Goal: Download file/media

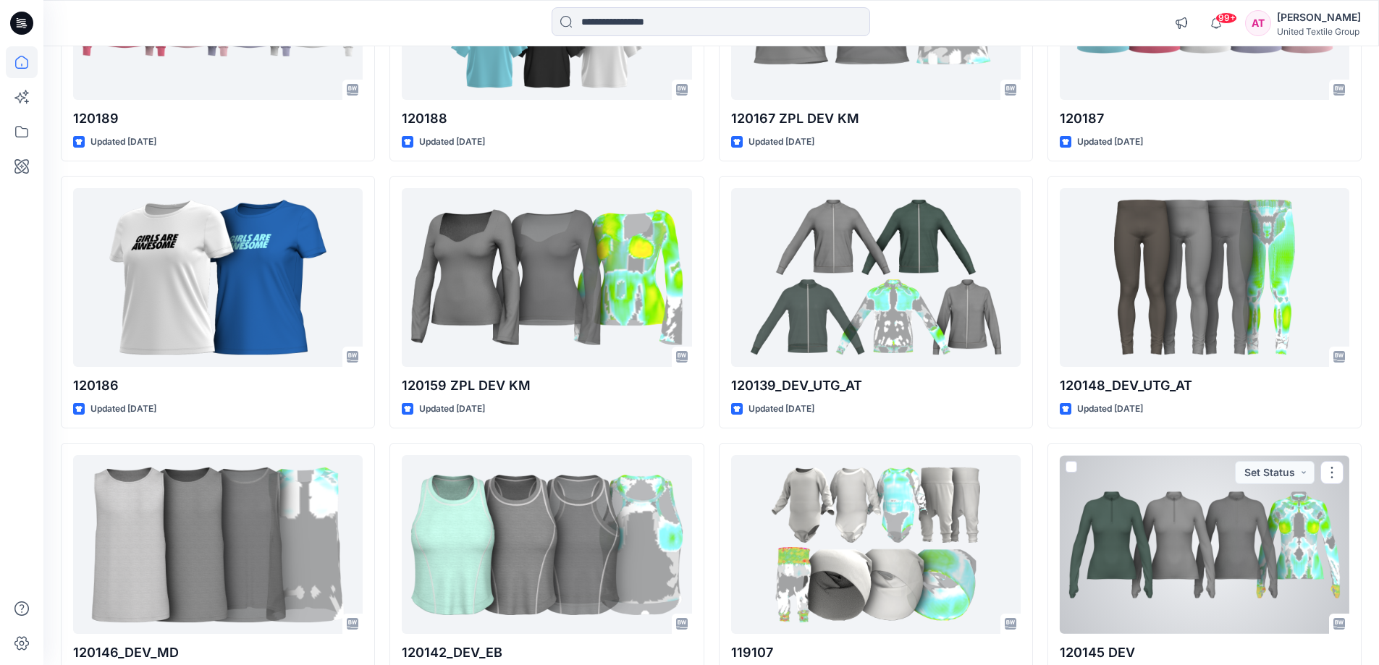
scroll to position [19636, 0]
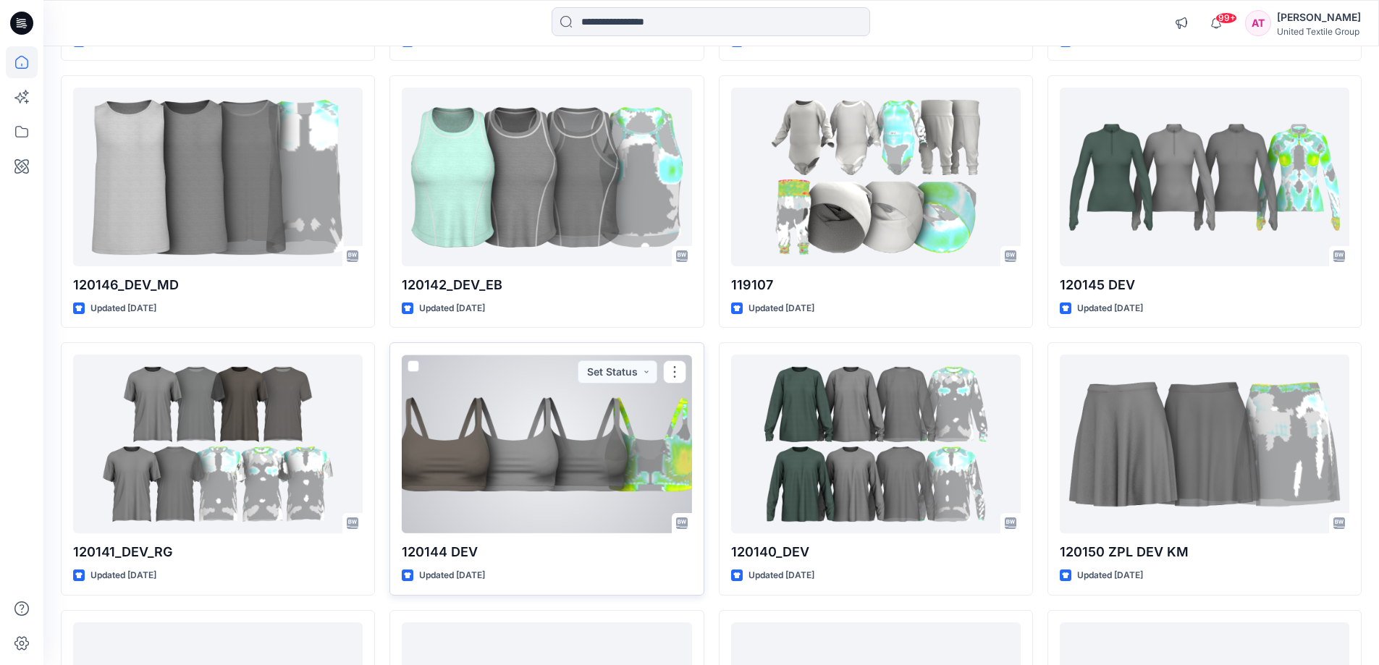
click at [534, 485] on div at bounding box center [547, 444] width 290 height 179
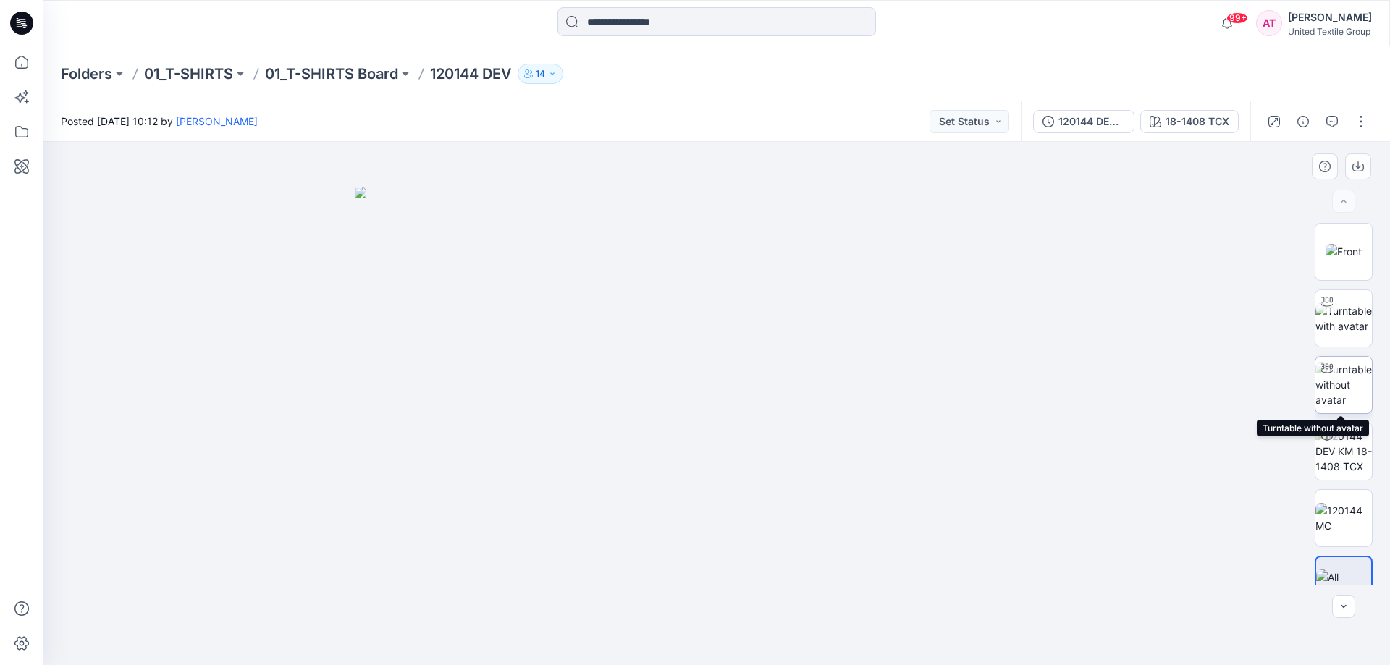
click at [1347, 371] on img at bounding box center [1343, 385] width 56 height 46
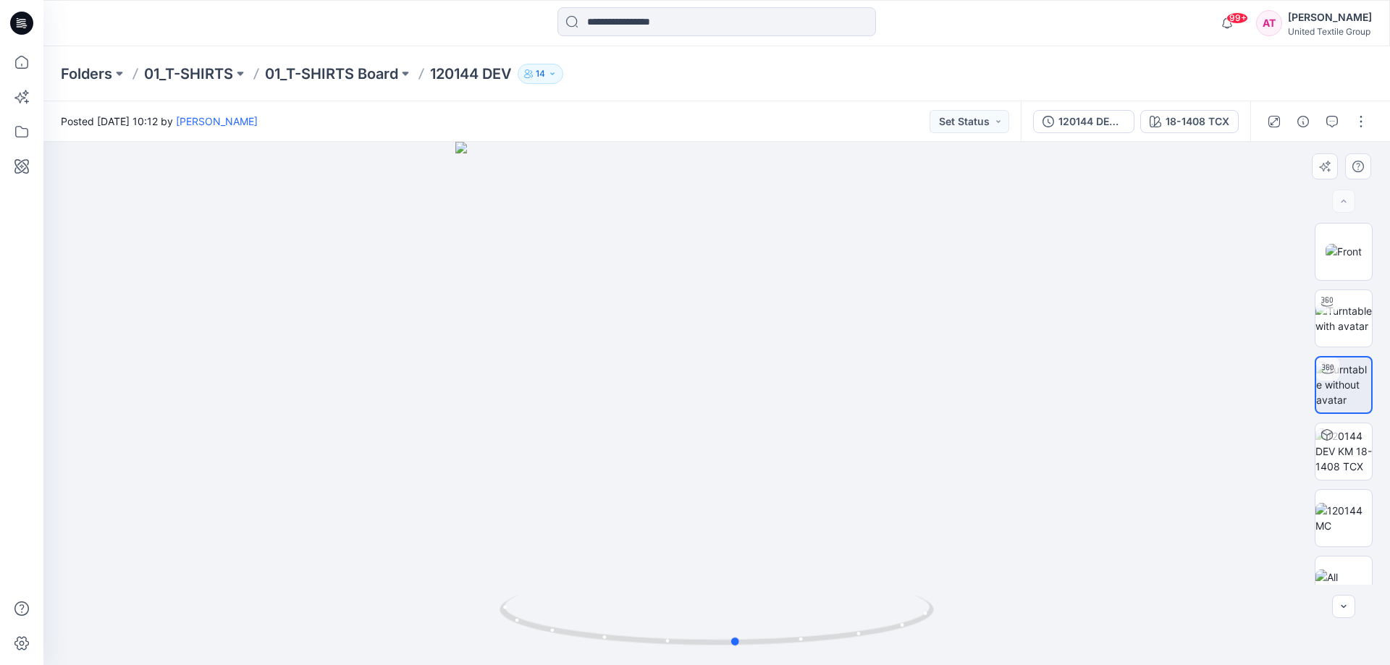
drag, startPoint x: 889, startPoint y: 626, endPoint x: 846, endPoint y: 479, distance: 153.0
click at [907, 581] on div at bounding box center [716, 403] width 1346 height 523
click at [1113, 119] on div "120144 DEV KM" at bounding box center [1091, 122] width 67 height 16
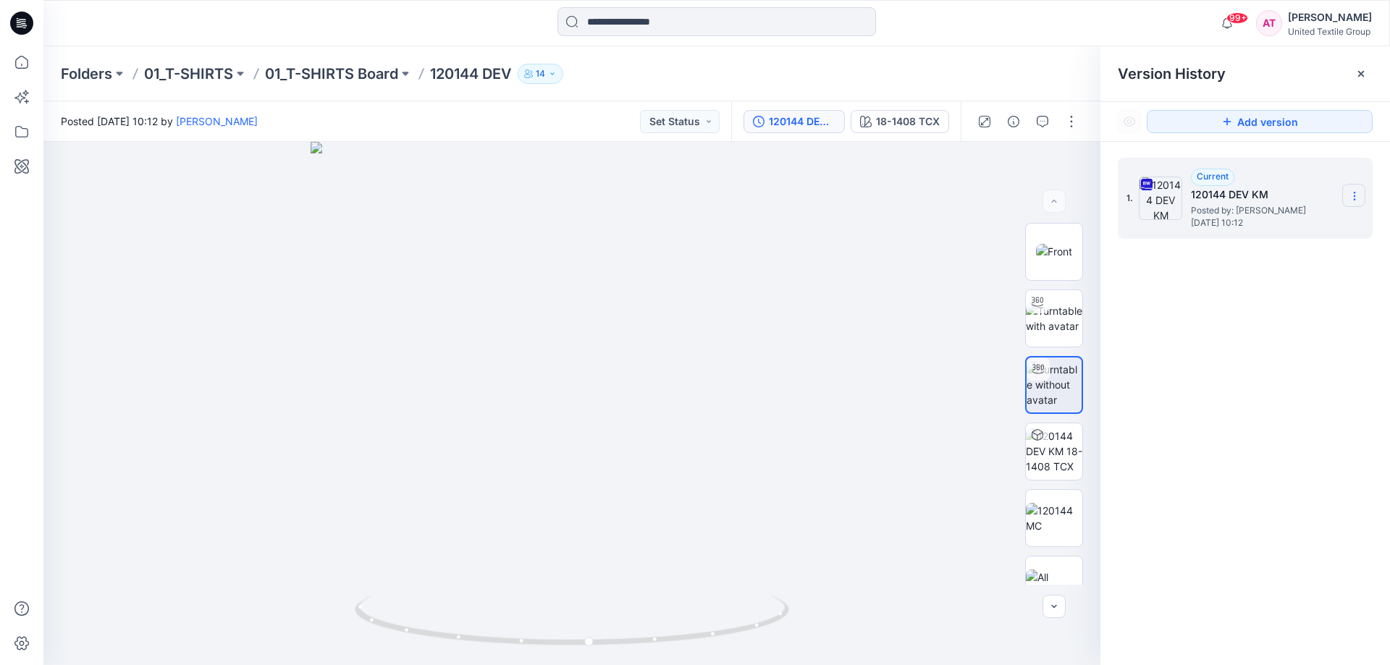
click at [1358, 196] on icon at bounding box center [1355, 196] width 12 height 12
click at [1245, 224] on span "Download Source BW File" at bounding box center [1280, 224] width 121 height 17
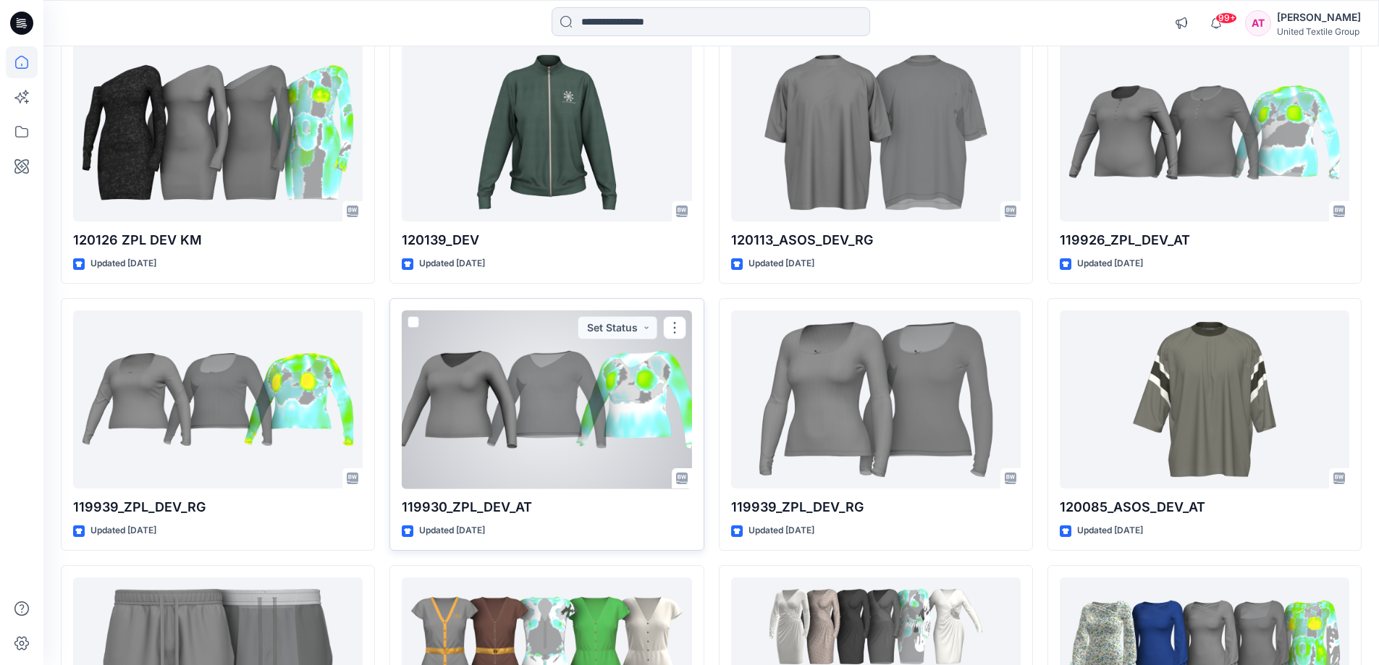
scroll to position [20437, 0]
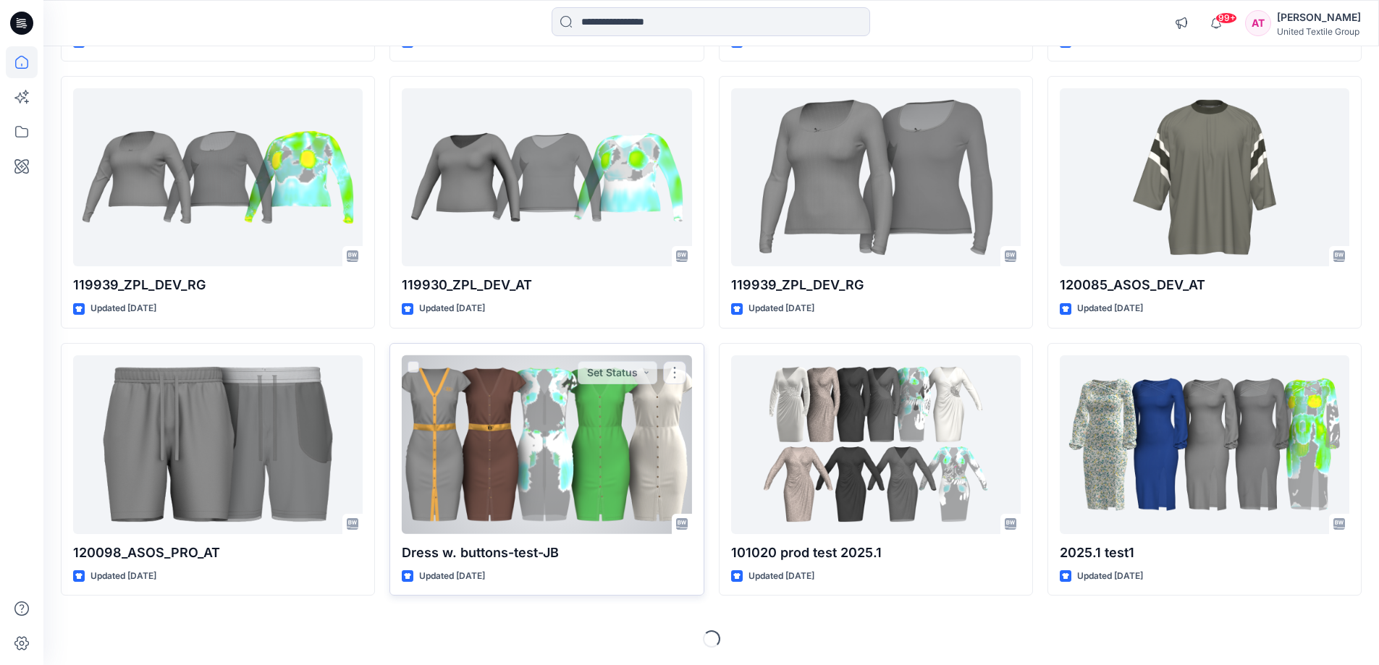
click at [657, 572] on div "Updated [DATE]" at bounding box center [547, 576] width 290 height 15
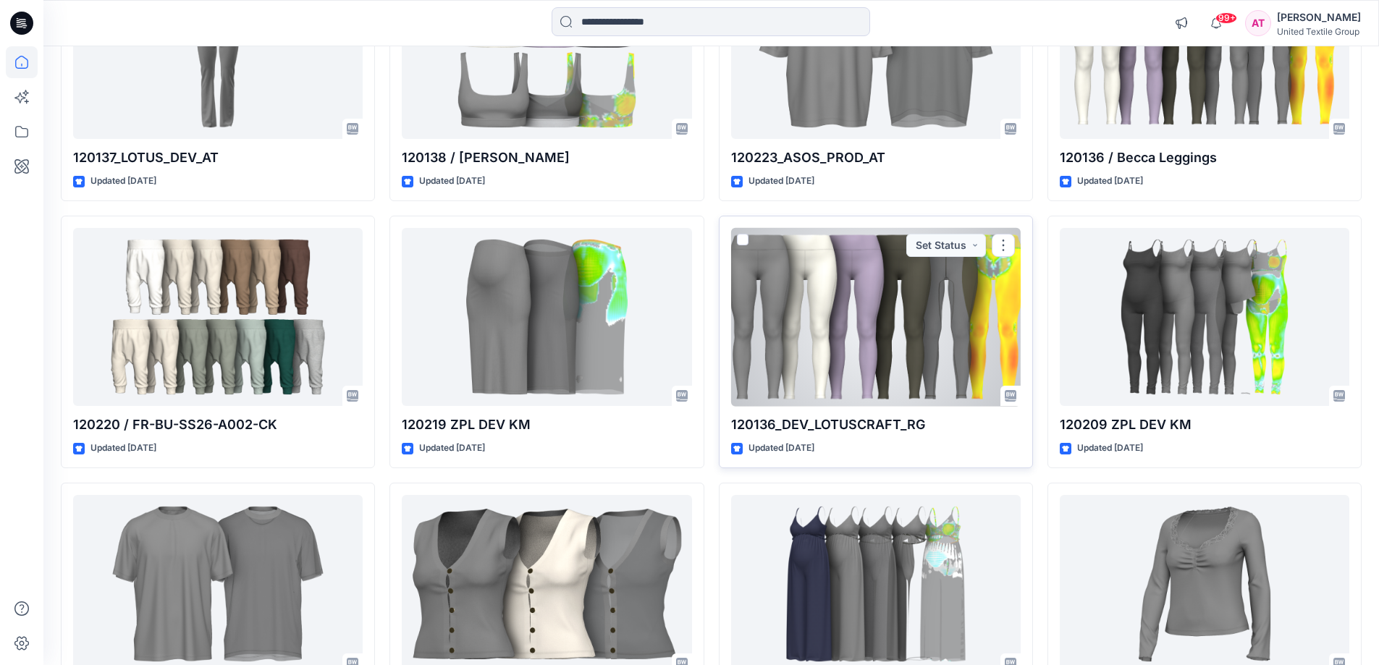
scroll to position [15804, 0]
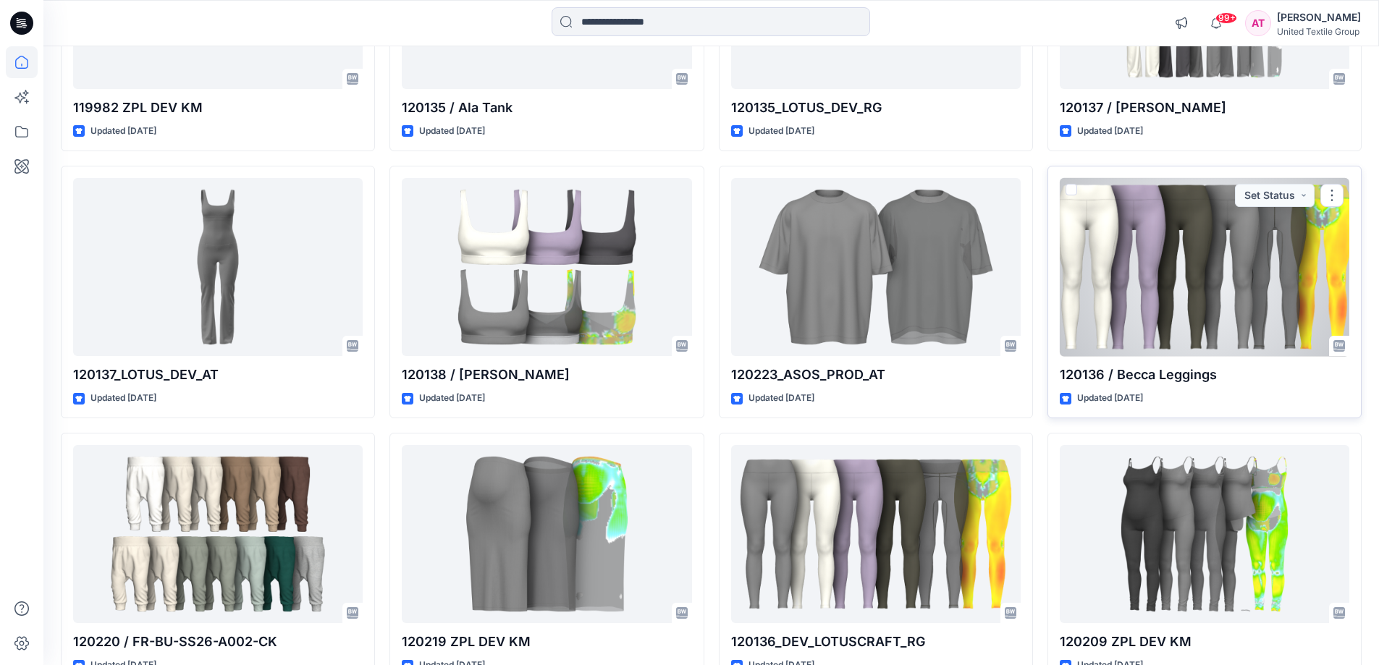
click at [1169, 285] on div at bounding box center [1205, 267] width 290 height 179
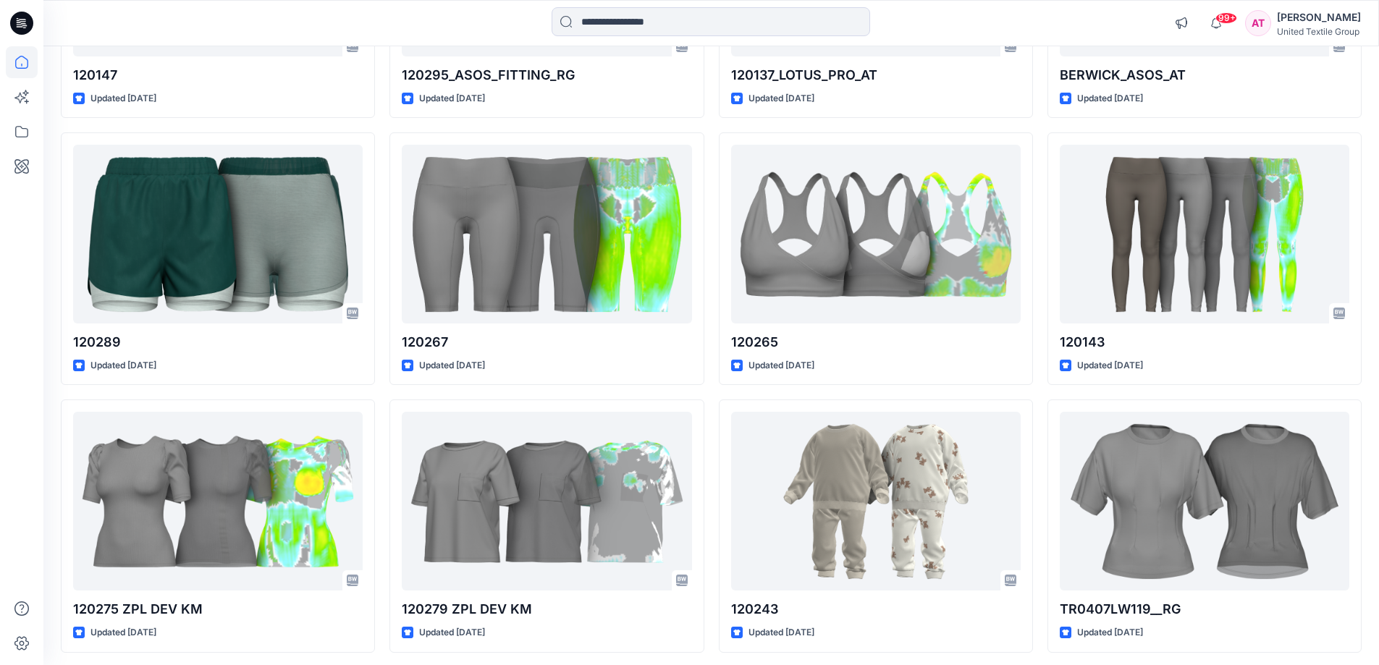
scroll to position [10955, 0]
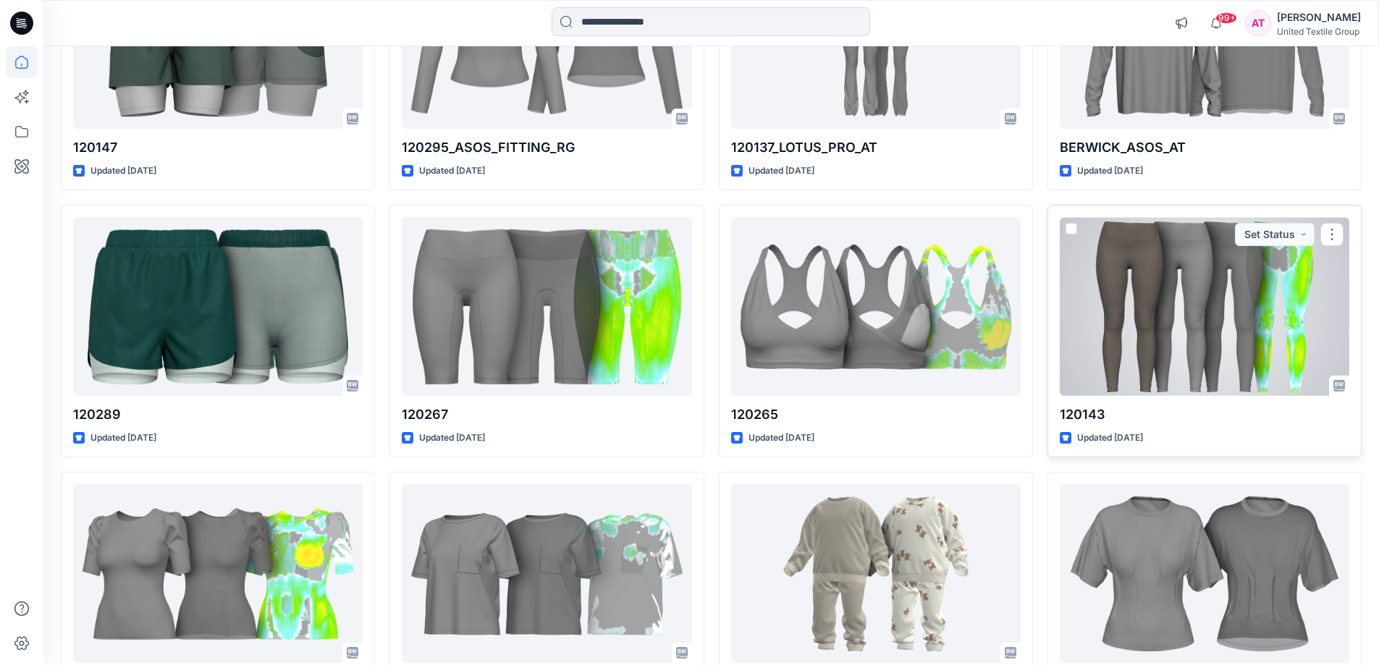
click at [1212, 304] on div at bounding box center [1205, 306] width 290 height 179
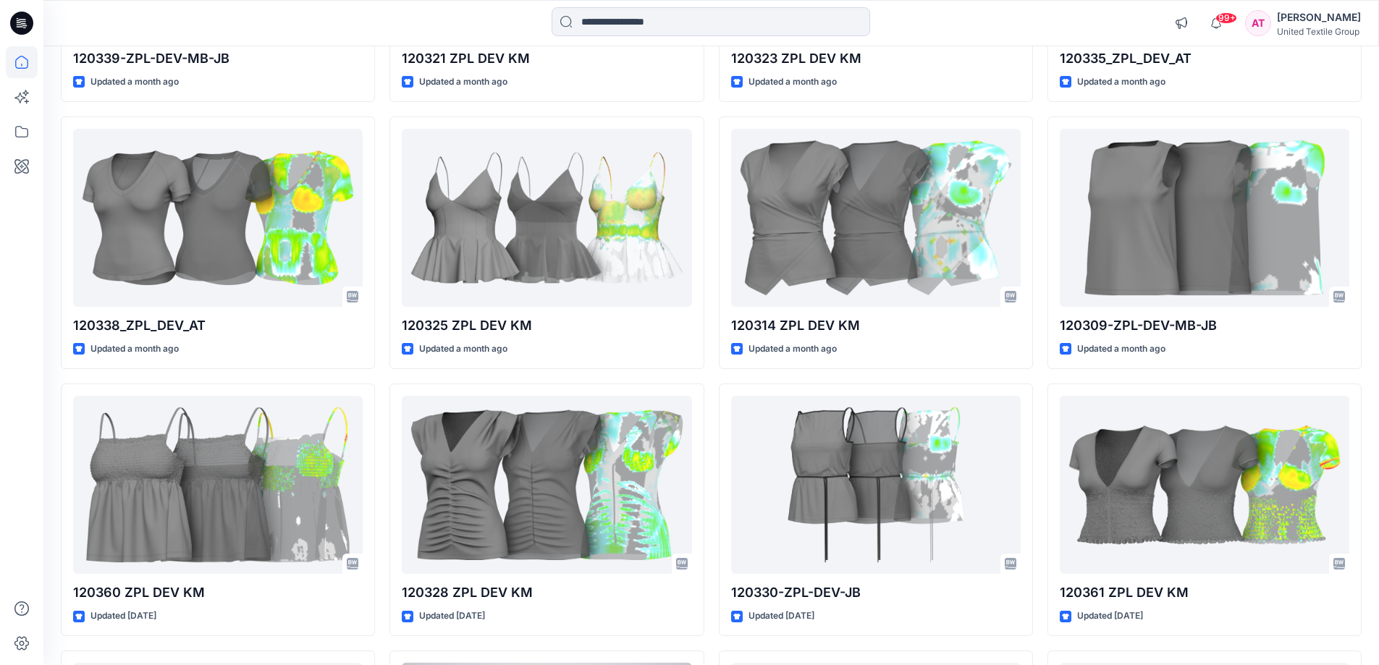
scroll to position [8494, 0]
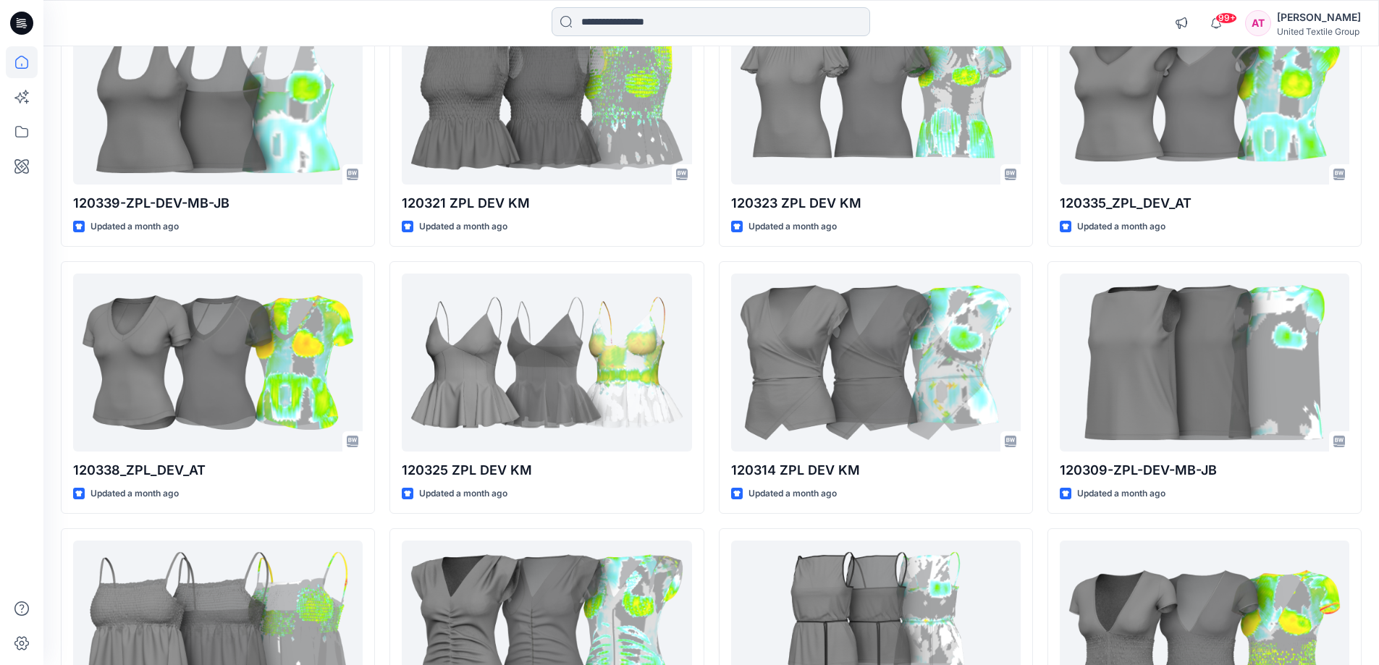
click at [591, 24] on input at bounding box center [711, 21] width 318 height 29
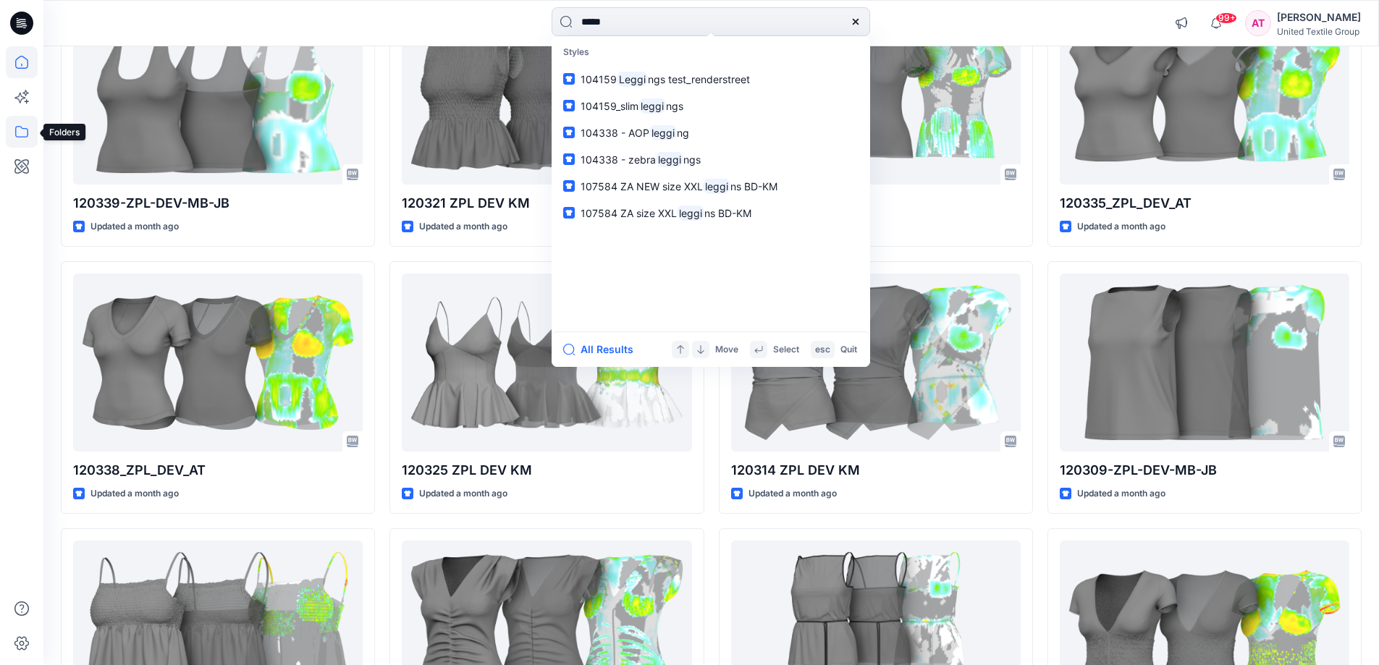
type input "*****"
click at [26, 132] on icon at bounding box center [22, 132] width 32 height 32
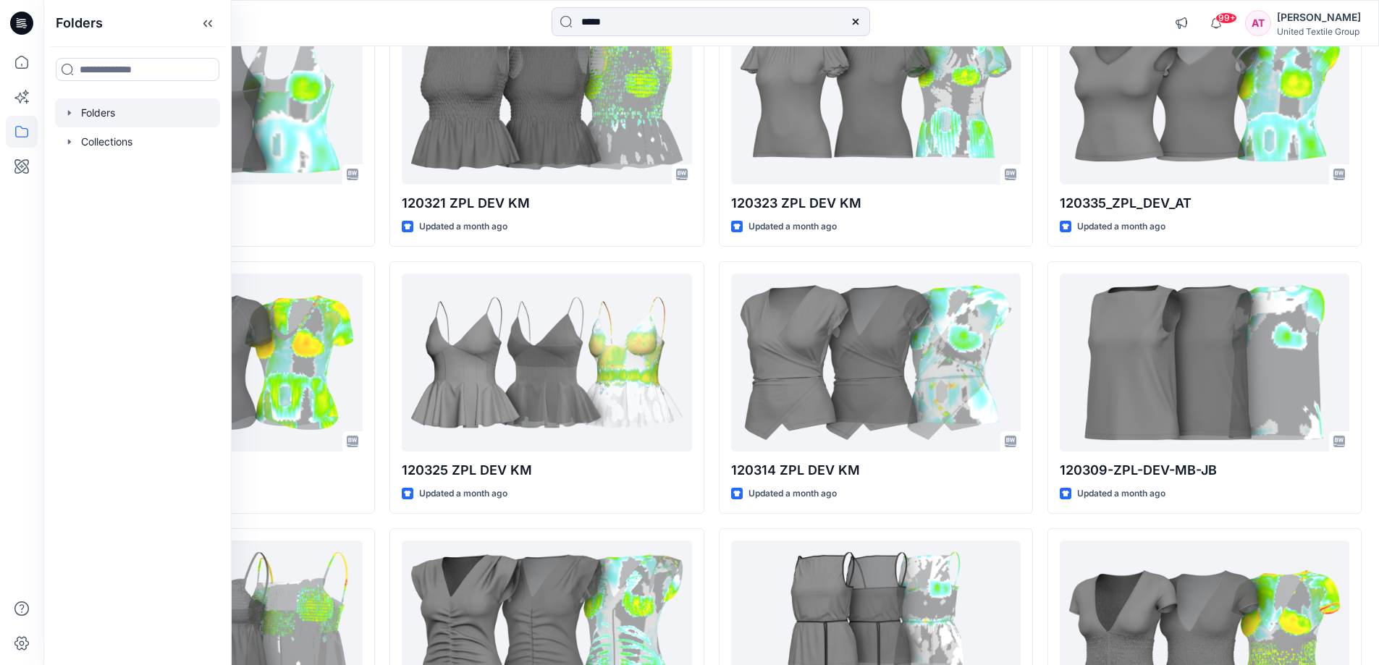
click at [95, 108] on div at bounding box center [137, 112] width 165 height 29
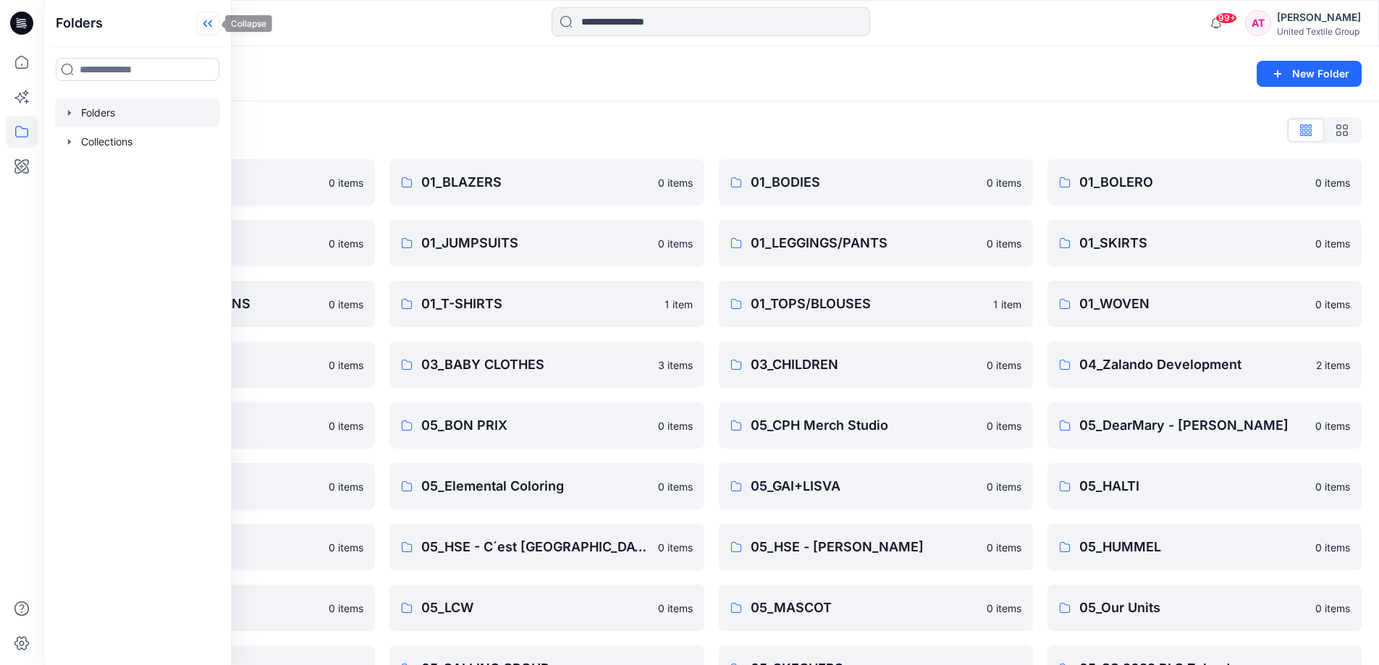
click at [196, 25] on icon at bounding box center [207, 24] width 23 height 24
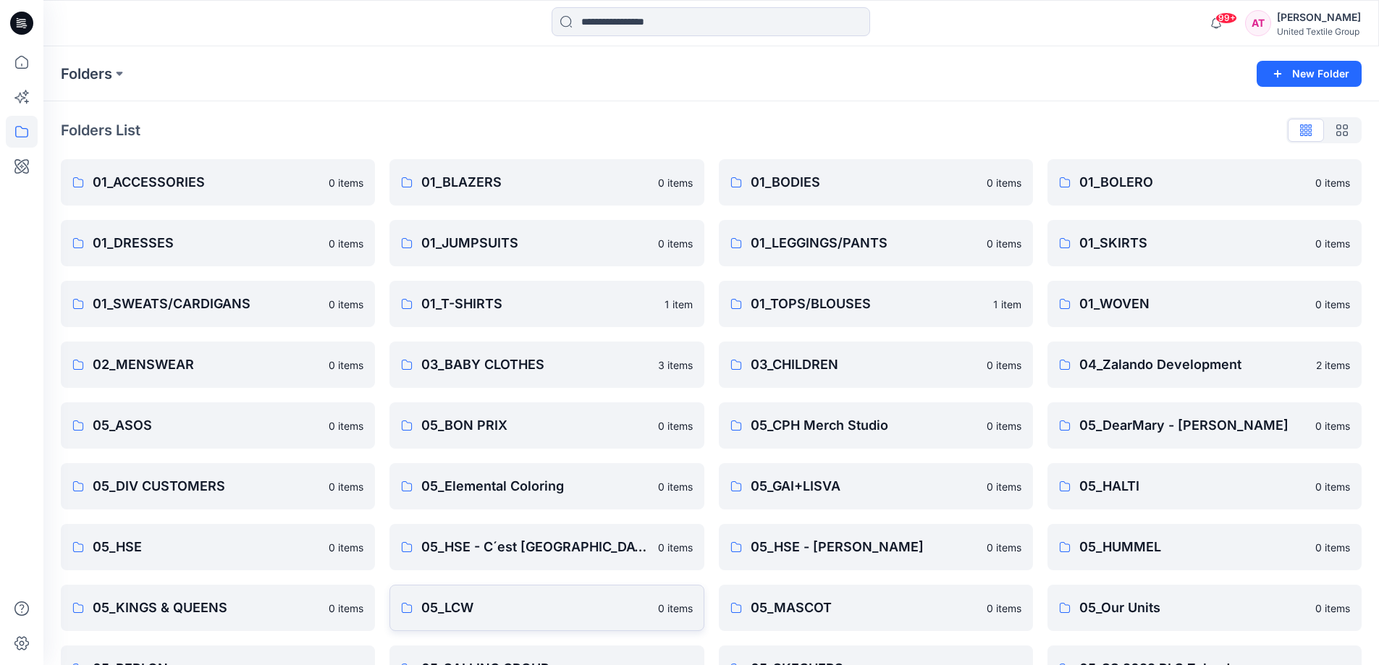
scroll to position [348, 0]
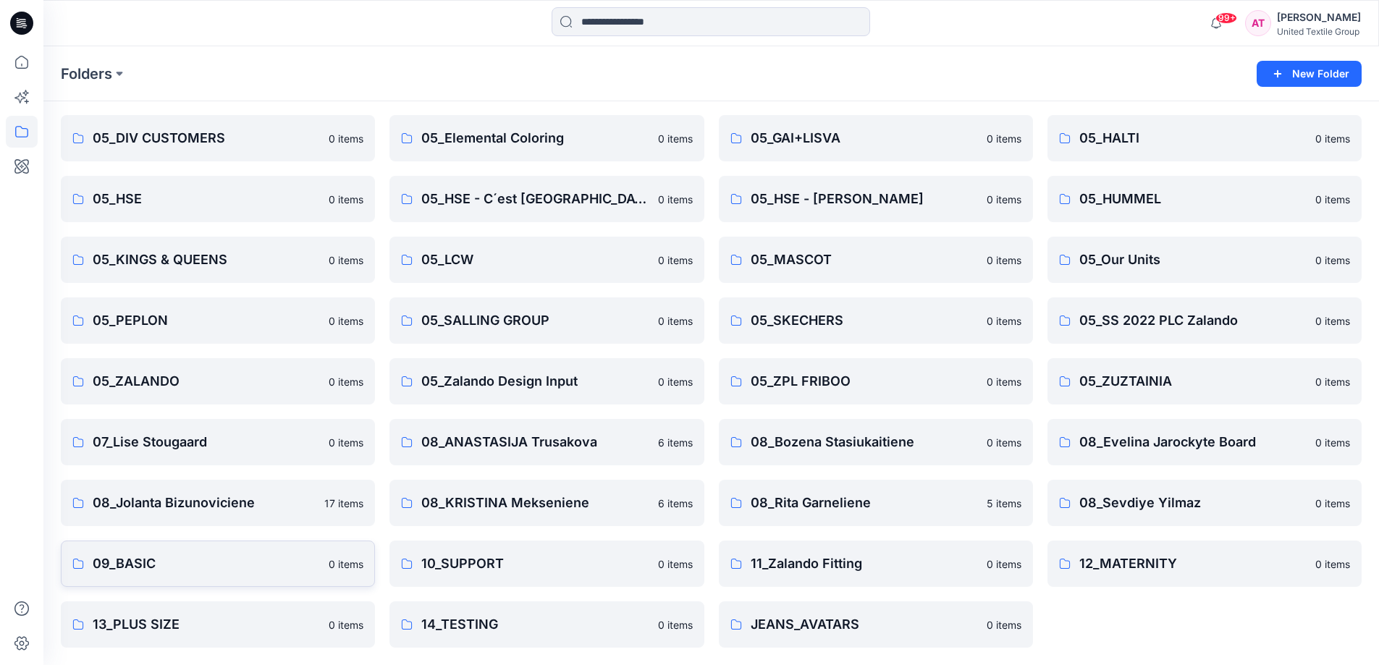
click at [306, 565] on p "09_BASIC" at bounding box center [206, 564] width 227 height 20
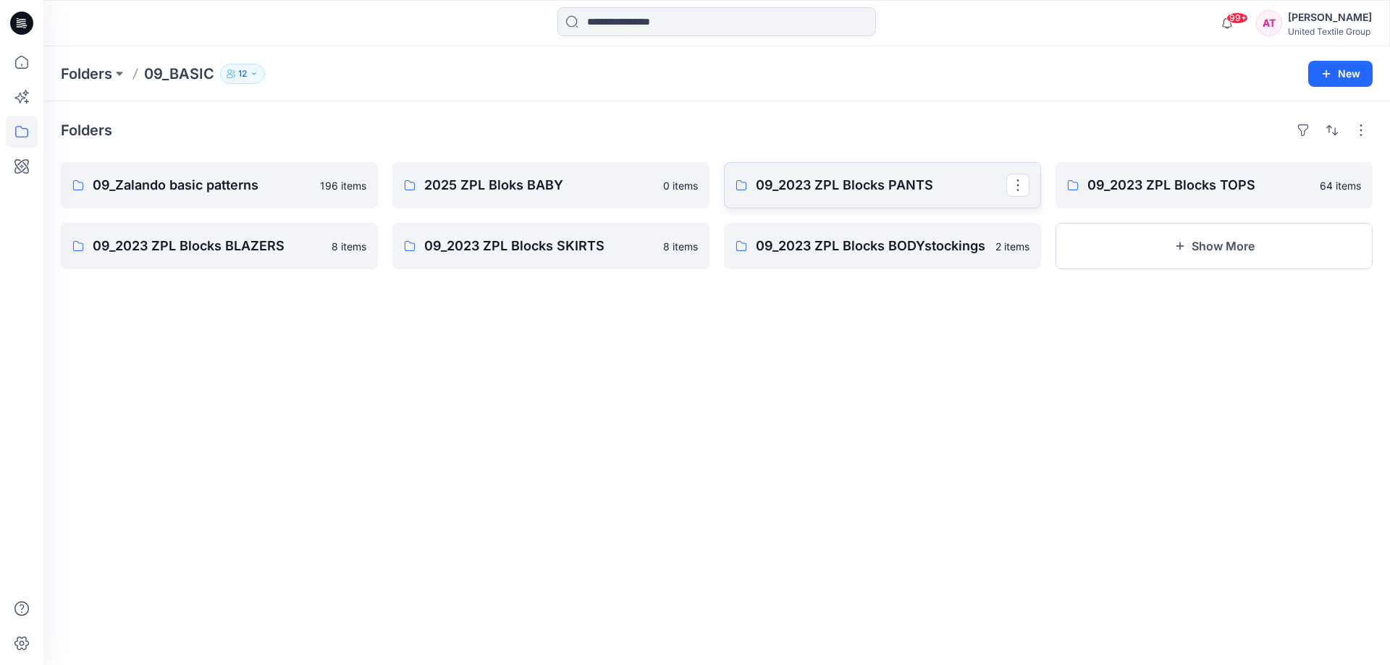
click at [924, 193] on p "09_2023 ZPL Blocks PANTS" at bounding box center [881, 185] width 250 height 20
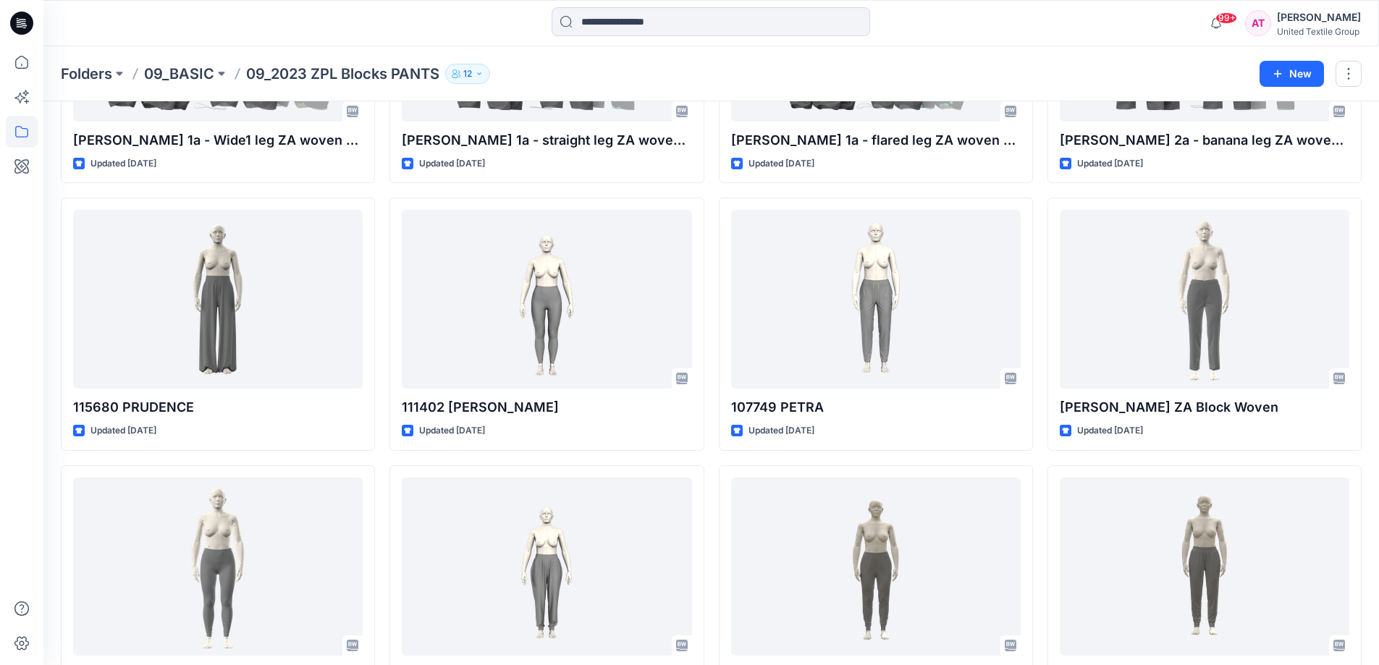
scroll to position [569, 0]
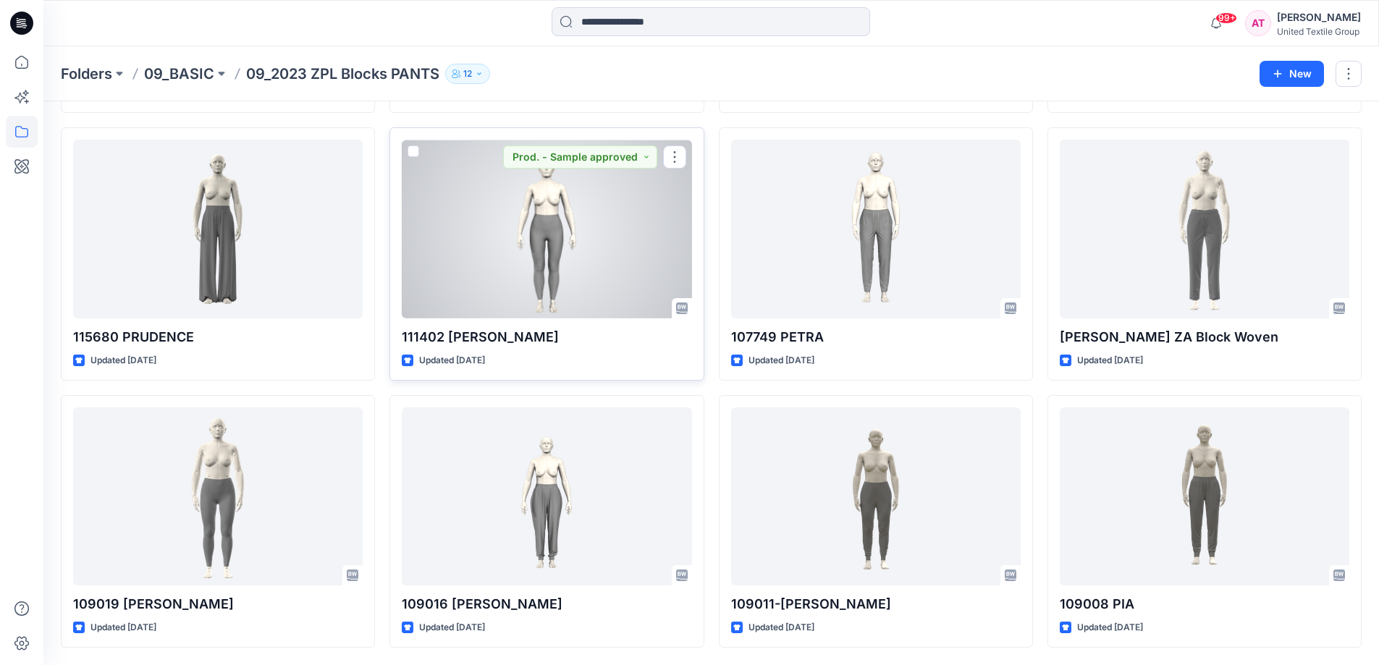
click at [563, 252] on div at bounding box center [547, 229] width 290 height 179
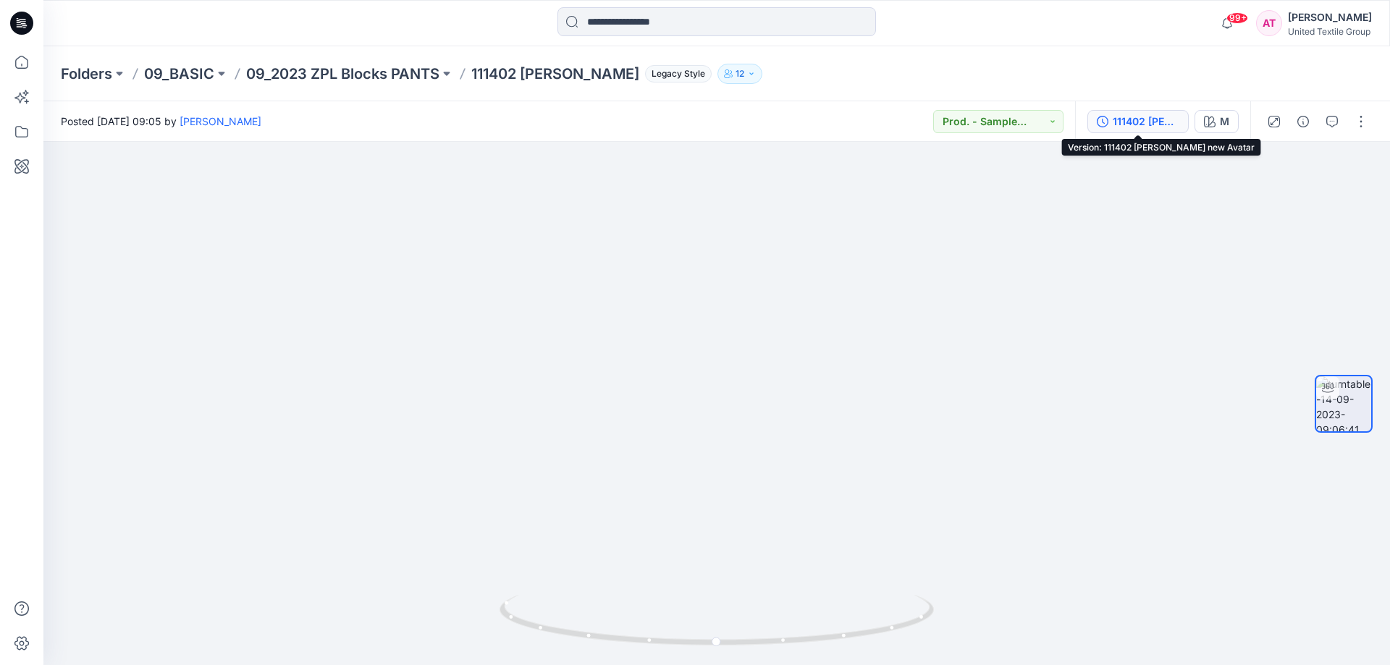
click at [1124, 119] on div "111402 [PERSON_NAME] new Avatar" at bounding box center [1146, 122] width 67 height 16
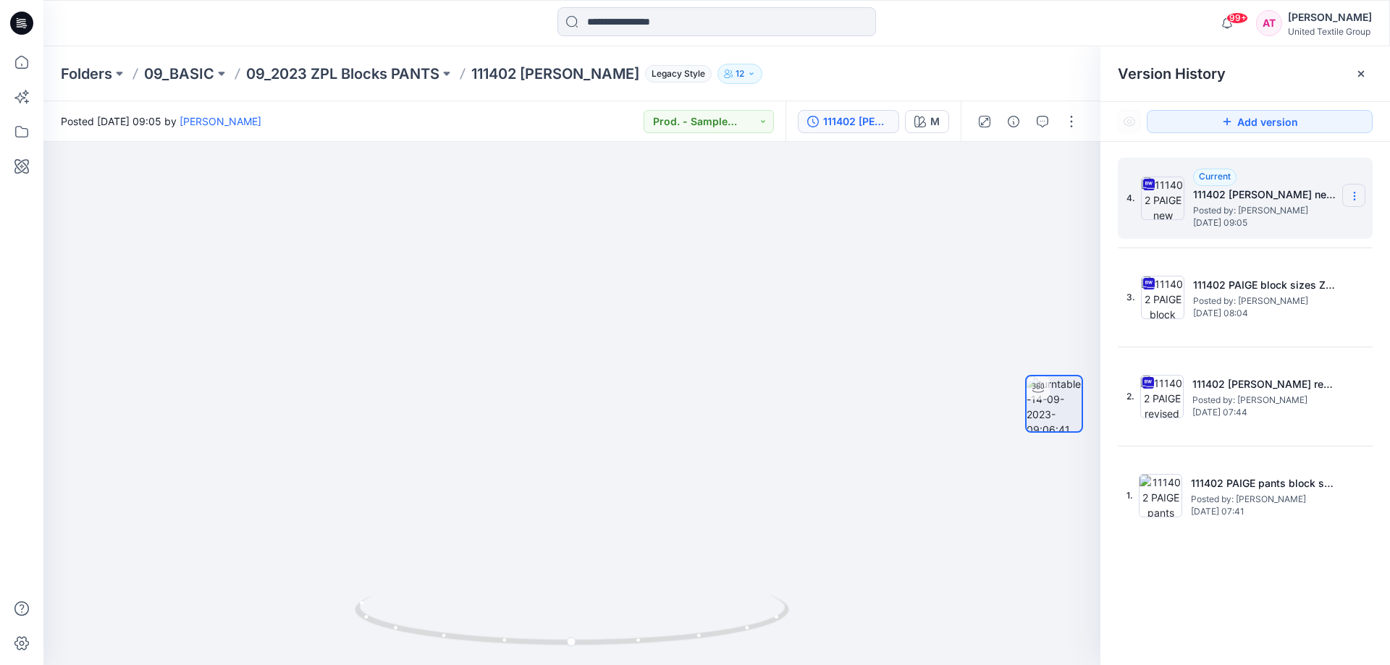
click at [1357, 193] on icon at bounding box center [1355, 196] width 12 height 12
click at [1272, 218] on span "Download Source BW File" at bounding box center [1280, 224] width 121 height 17
